Goal: Information Seeking & Learning: Learn about a topic

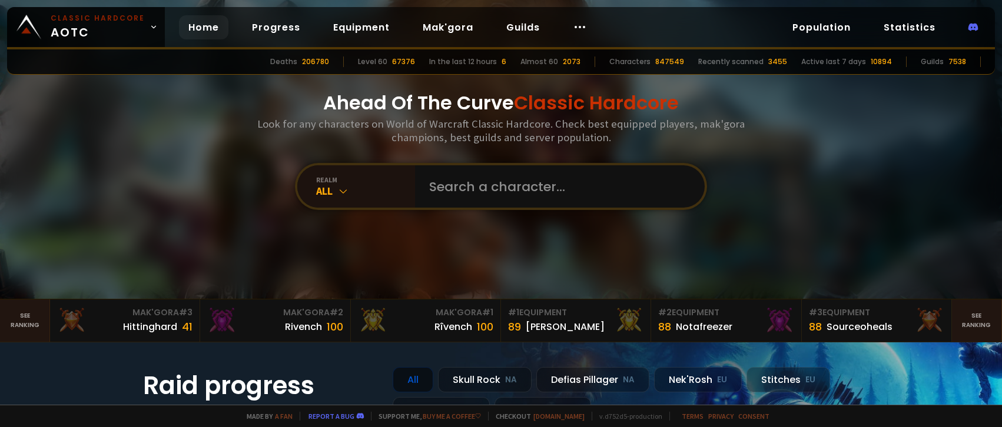
drag, startPoint x: 0, startPoint y: 0, endPoint x: 454, endPoint y: 255, distance: 520.8
click at [454, 255] on div "Ahead Of The Curve Classic Hardcore Look for any characters on World of Warcraf…" at bounding box center [501, 149] width 709 height 299
click at [959, 326] on link "See ranking" at bounding box center [977, 321] width 50 height 42
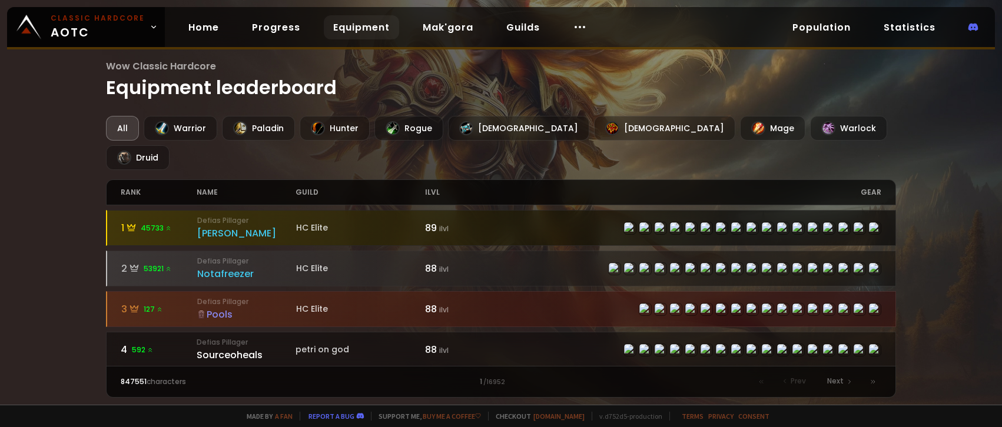
click at [155, 223] on span "45733" at bounding box center [156, 228] width 31 height 11
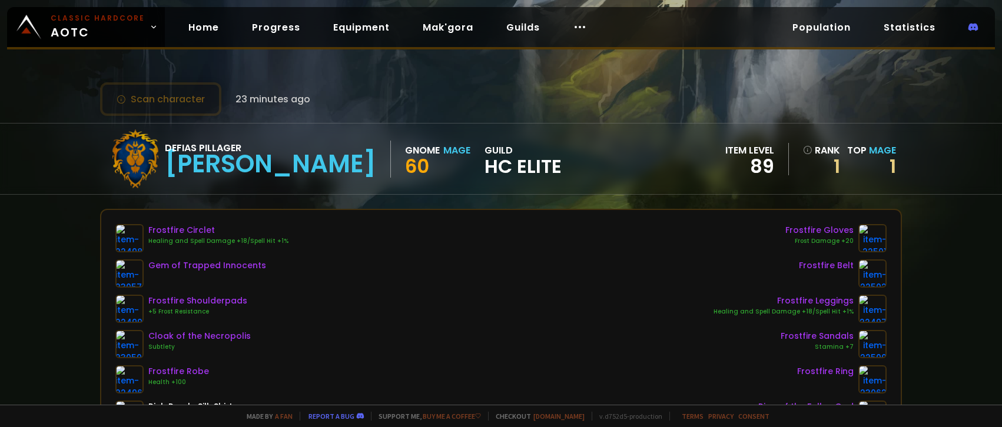
click at [469, 172] on div "Defias Pillager [PERSON_NAME] Gnome Mage 60 guild HC Elite item level 89 rank 1…" at bounding box center [501, 159] width 802 height 71
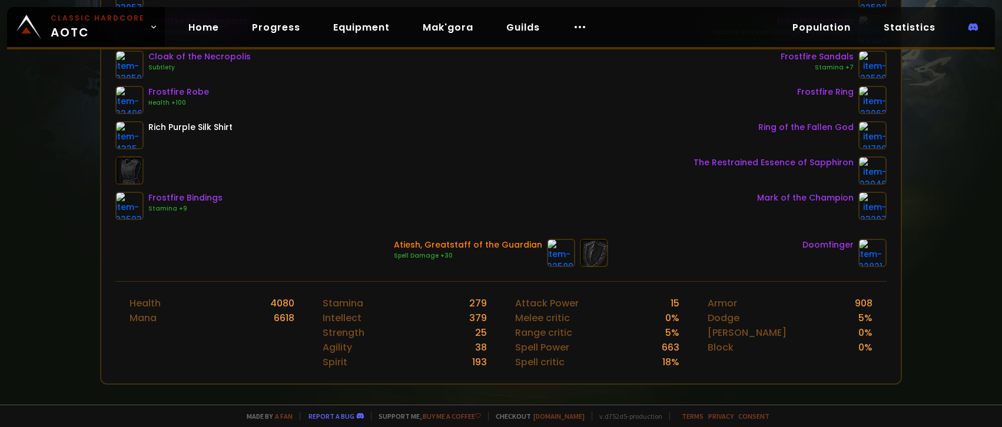
scroll to position [336, 0]
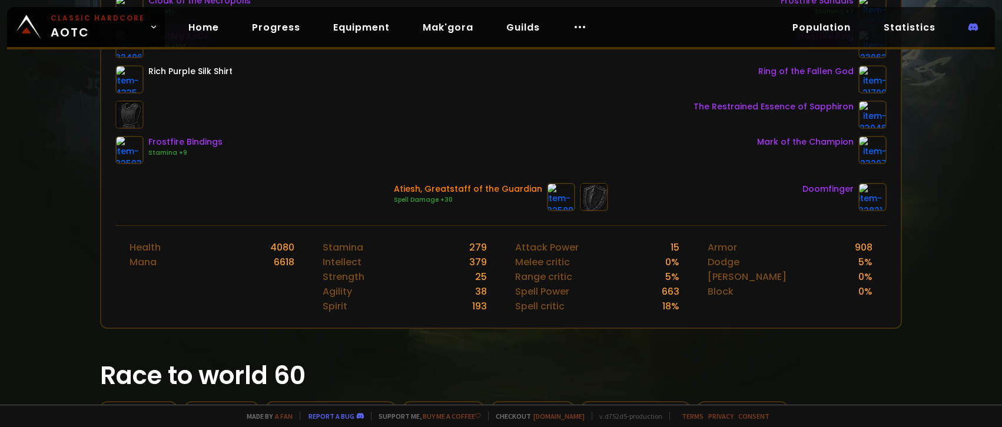
click at [593, 357] on h1 "Race to world 60" at bounding box center [501, 375] width 802 height 37
click at [497, 357] on h1 "Race to world 60" at bounding box center [501, 375] width 802 height 37
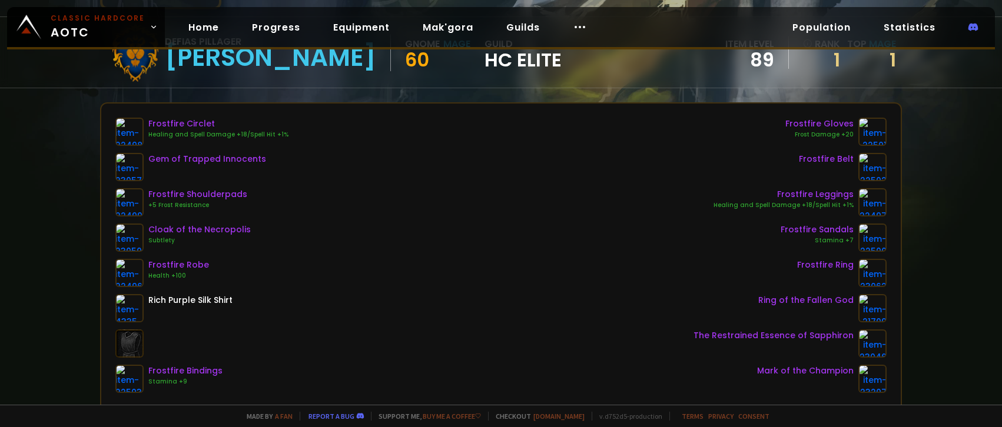
scroll to position [41, 0]
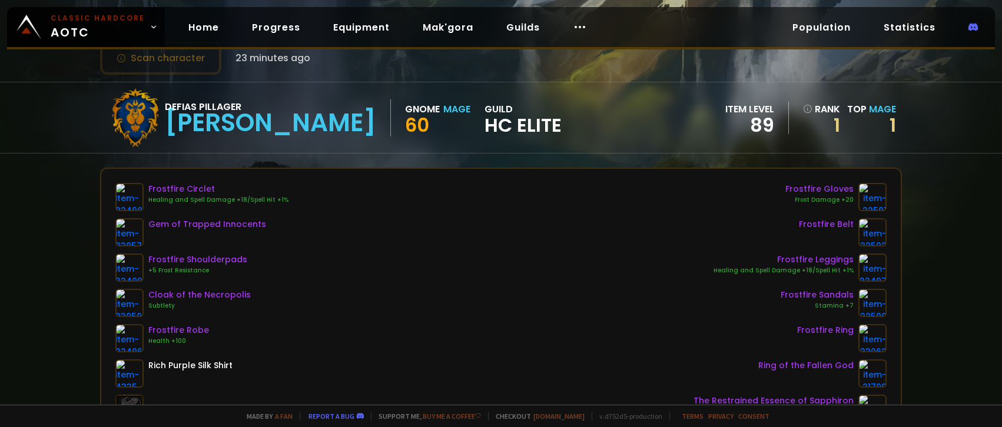
click at [190, 157] on div "Scan character 23 minutes ago Defias Pillager [PERSON_NAME] Gnome Mage 60 guild…" at bounding box center [501, 202] width 1002 height 405
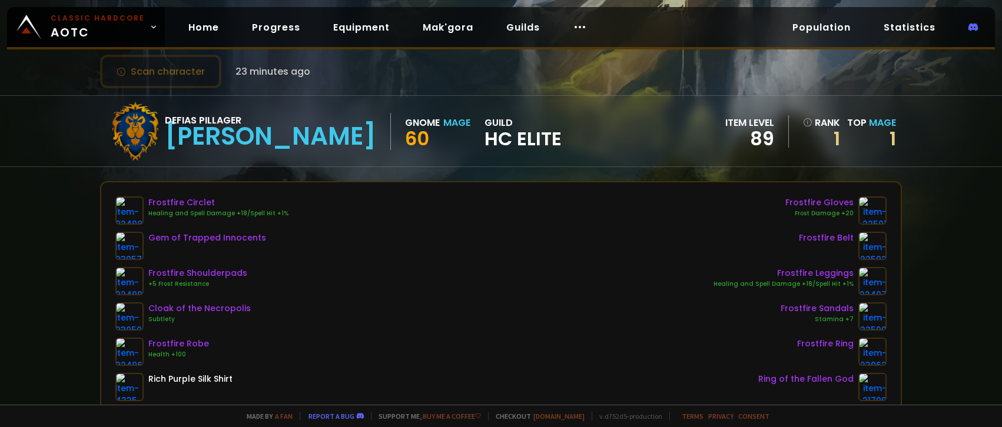
scroll to position [0, 0]
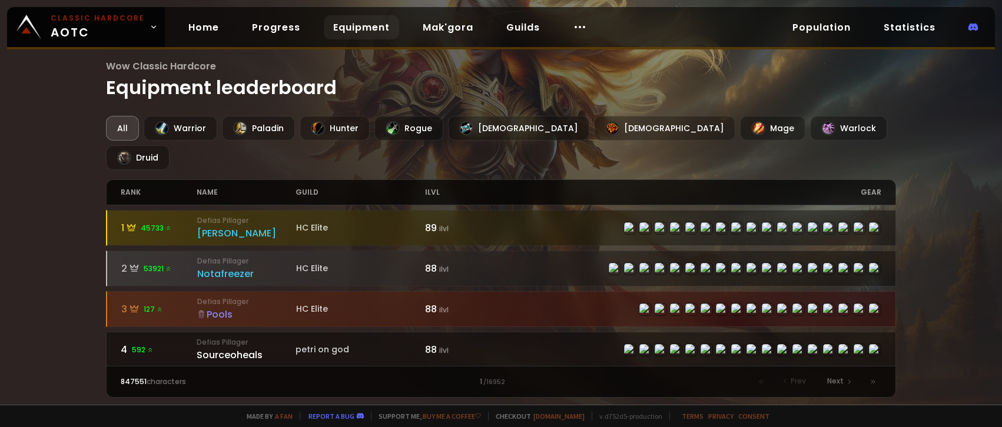
click at [231, 297] on small "Defias Pillager" at bounding box center [246, 302] width 99 height 11
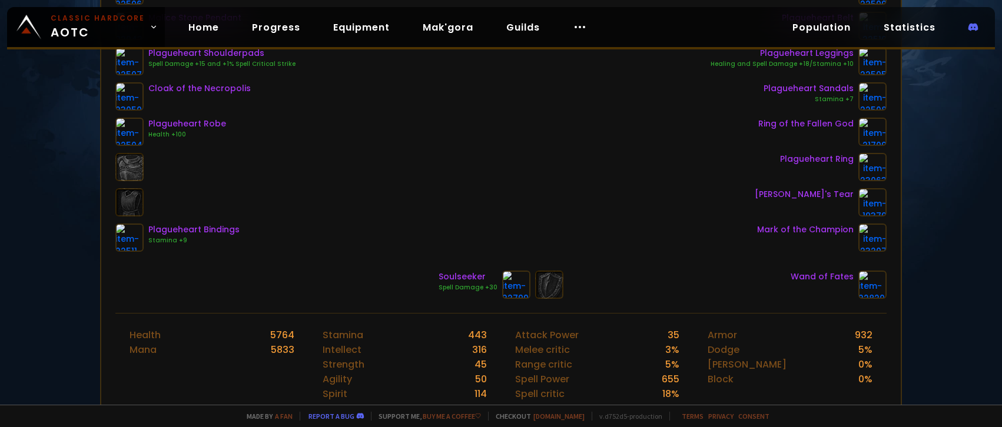
scroll to position [294, 0]
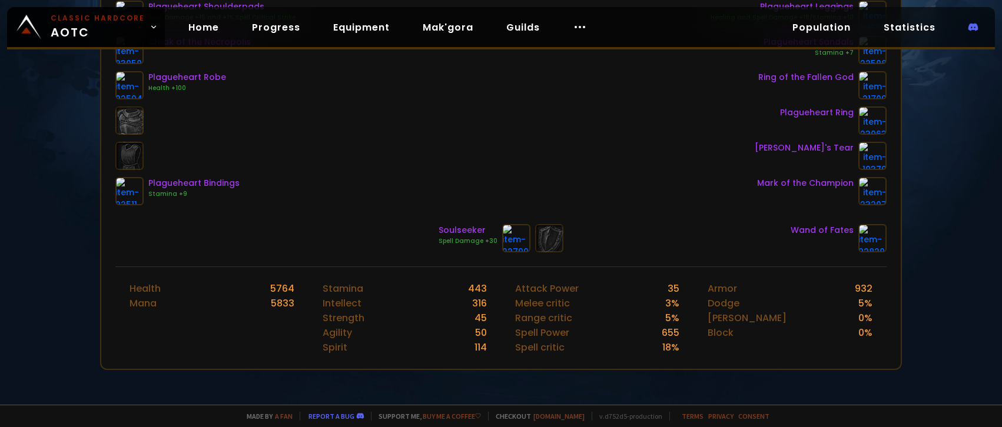
click at [522, 147] on div "Plagueheart Circlet Healing and Spell Damage +18/Stamina +10 Malice Stone Penda…" at bounding box center [500, 67] width 771 height 275
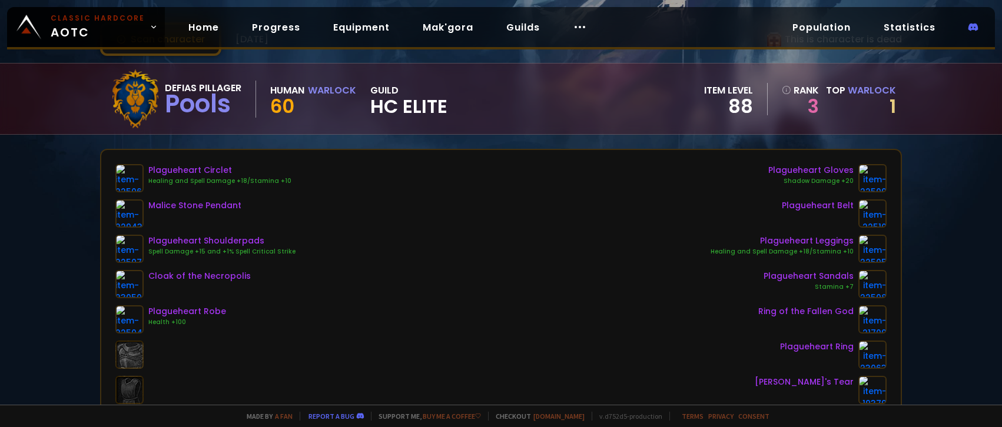
scroll to position [59, 0]
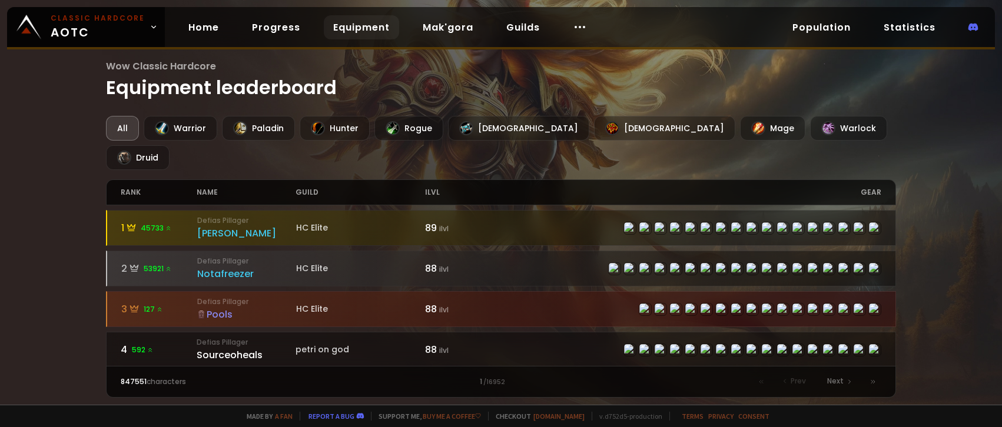
click at [504, 180] on div "gear" at bounding box center [691, 192] width 380 height 25
click at [594, 132] on div "[DEMOGRAPHIC_DATA]" at bounding box center [664, 128] width 141 height 25
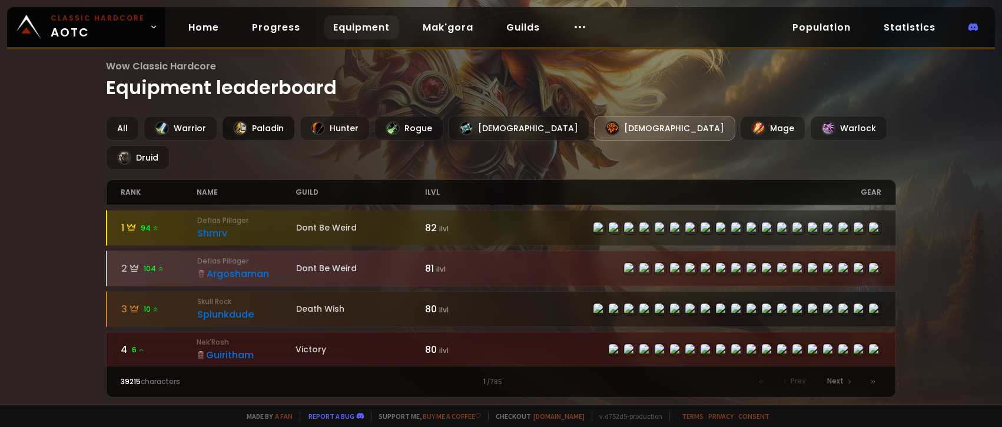
click at [255, 132] on div "Paladin" at bounding box center [258, 128] width 73 height 25
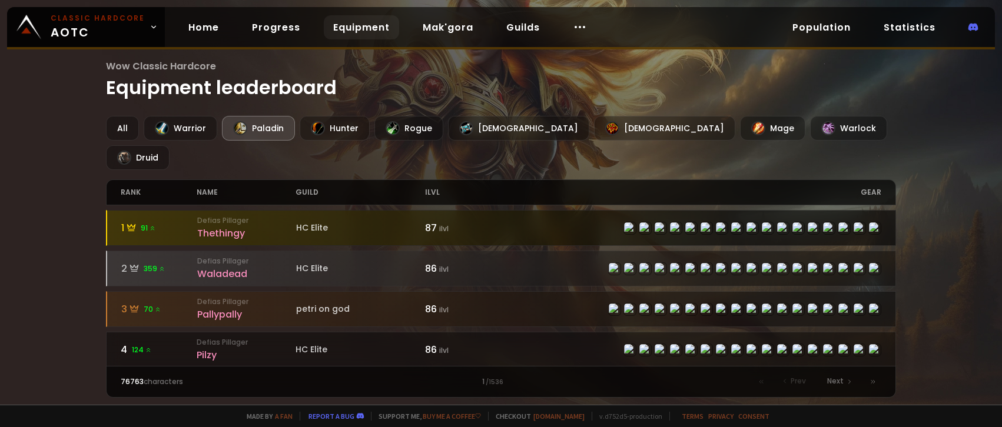
click at [260, 215] on small "Defias Pillager" at bounding box center [246, 220] width 99 height 11
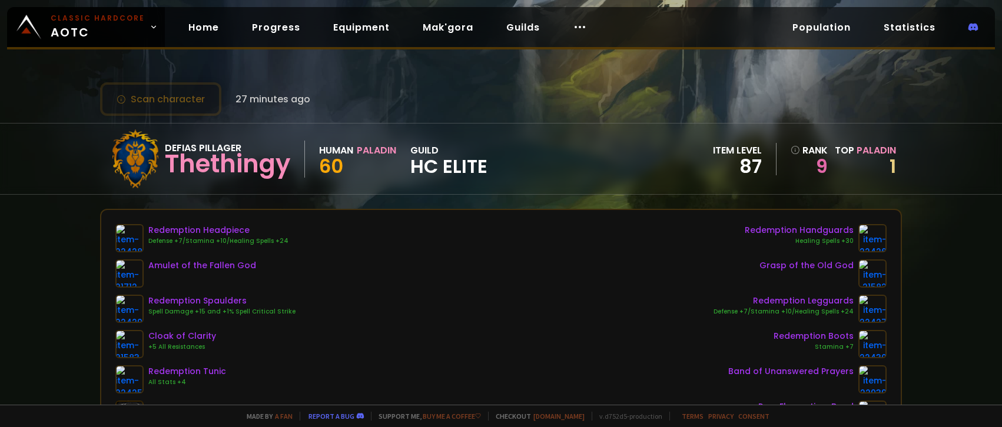
click at [495, 296] on div "Redemption Headpiece Defense +7/Stamina +10/Healing Spells +24 Amulet of the Fa…" at bounding box center [500, 361] width 771 height 275
